Goal: Complete application form

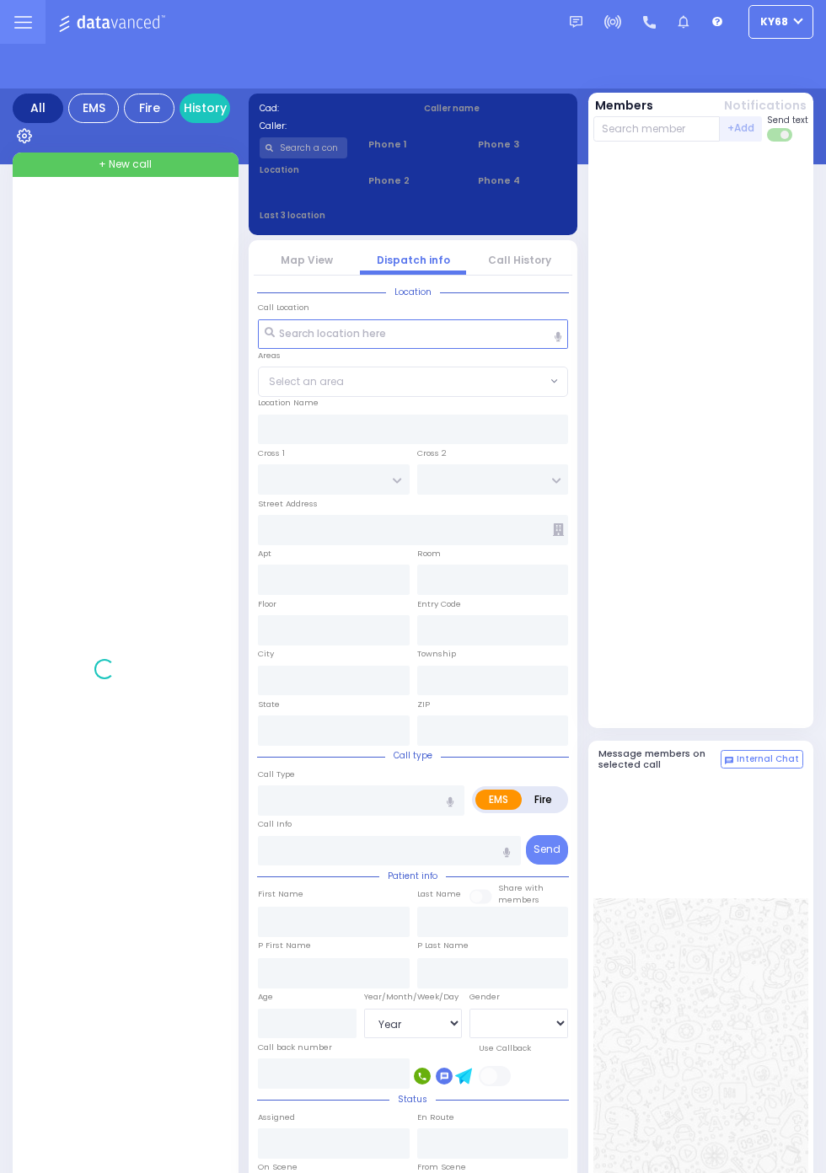
select select "Year"
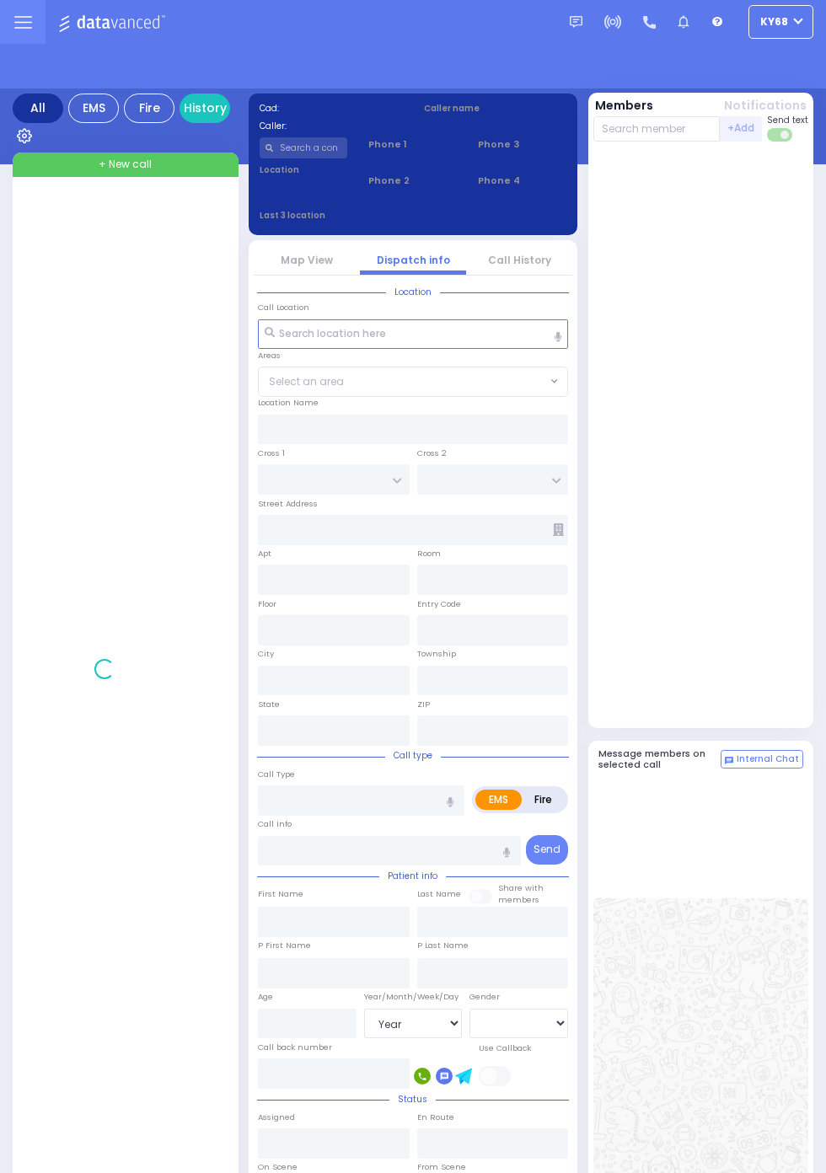
select select "Year"
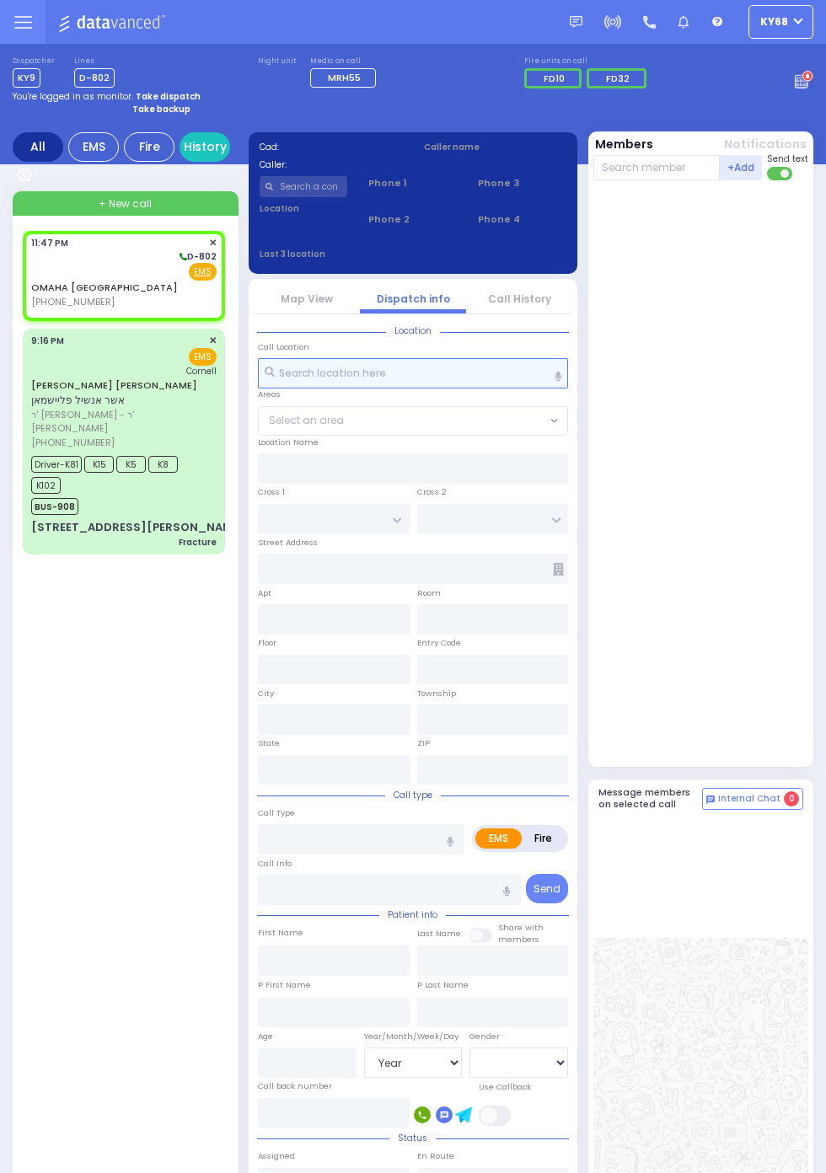
select select
radio input "true"
select select
type input "23:47"
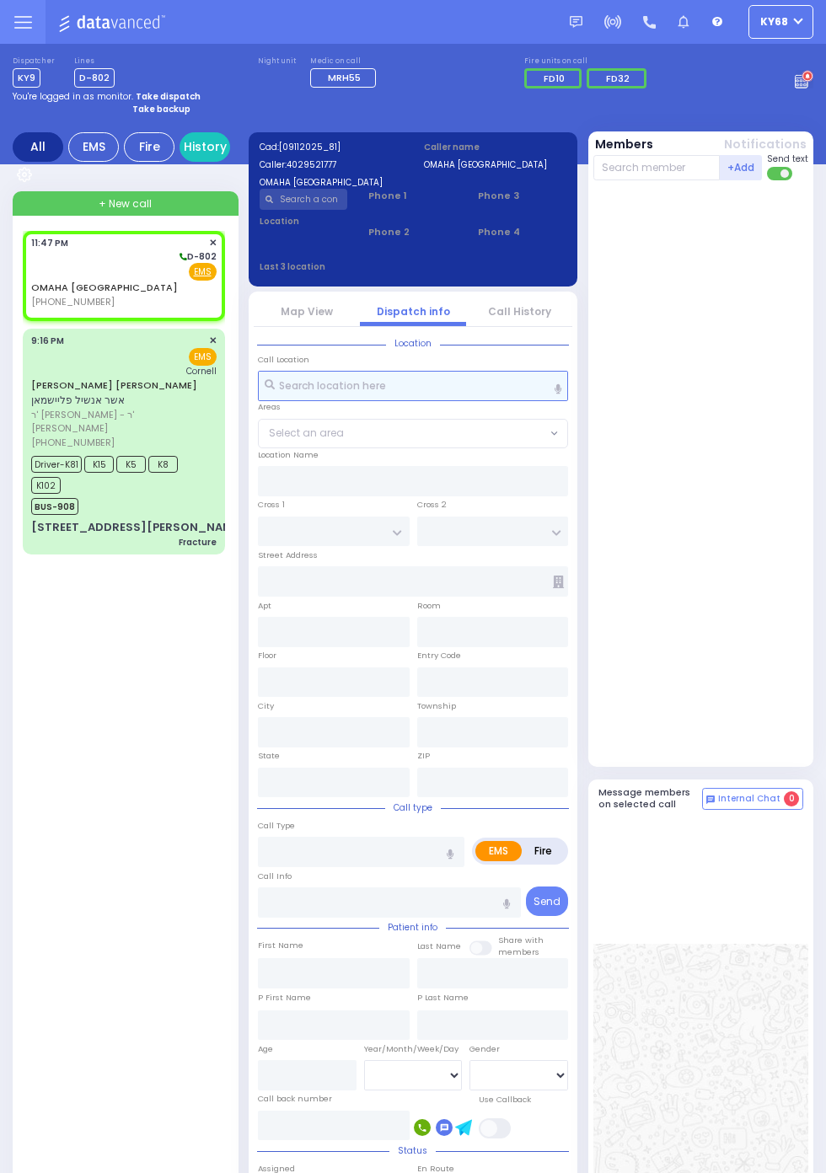
select select
radio input "true"
select select
